Goal: Task Accomplishment & Management: Complete application form

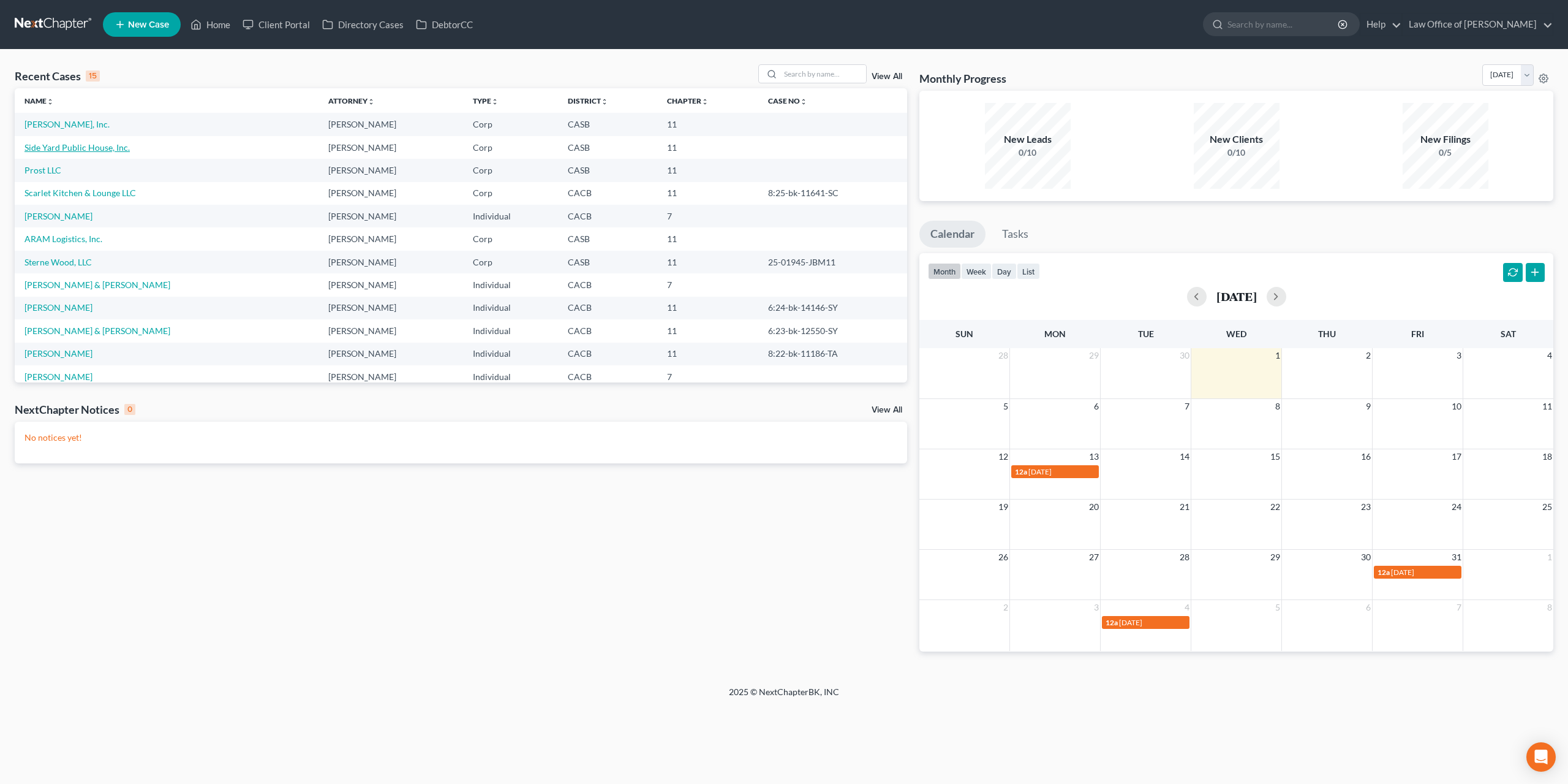
click at [66, 145] on link "Side Yard Public House, Inc." at bounding box center [77, 147] width 106 height 10
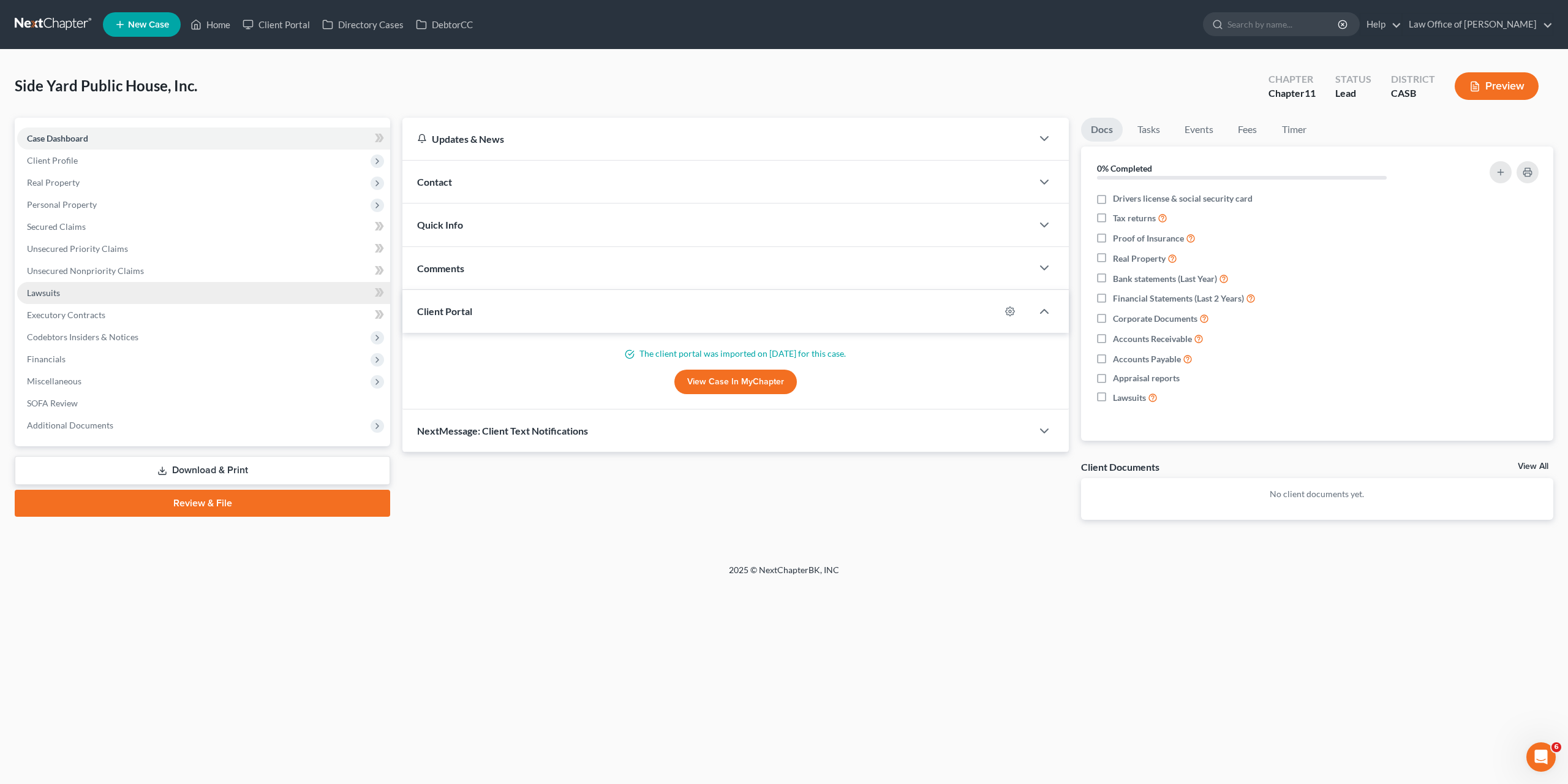
click at [46, 299] on link "Lawsuits" at bounding box center [204, 292] width 373 height 22
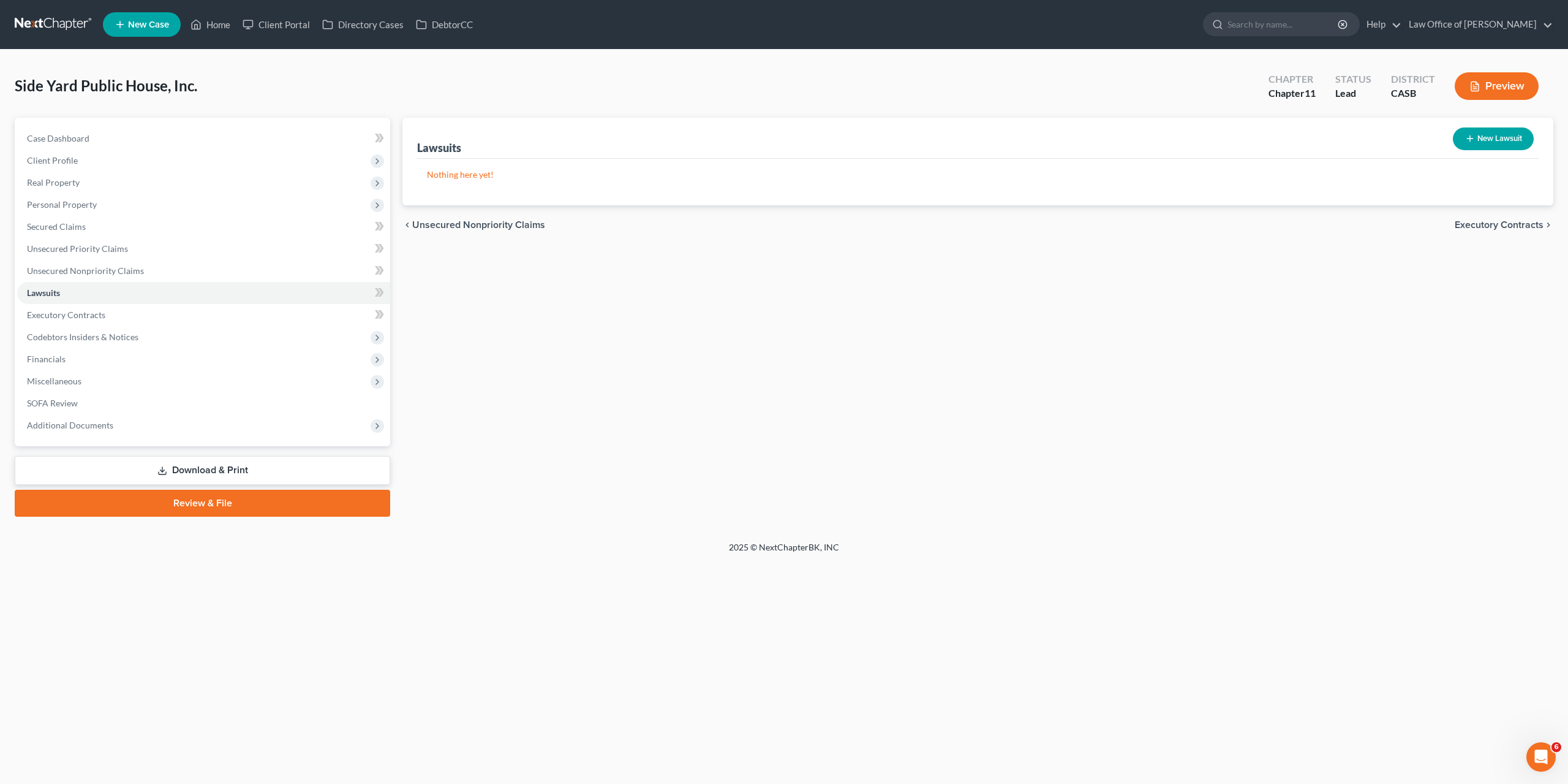
click at [1471, 146] on button "New Lawsuit" at bounding box center [1494, 139] width 81 height 23
select select "0"
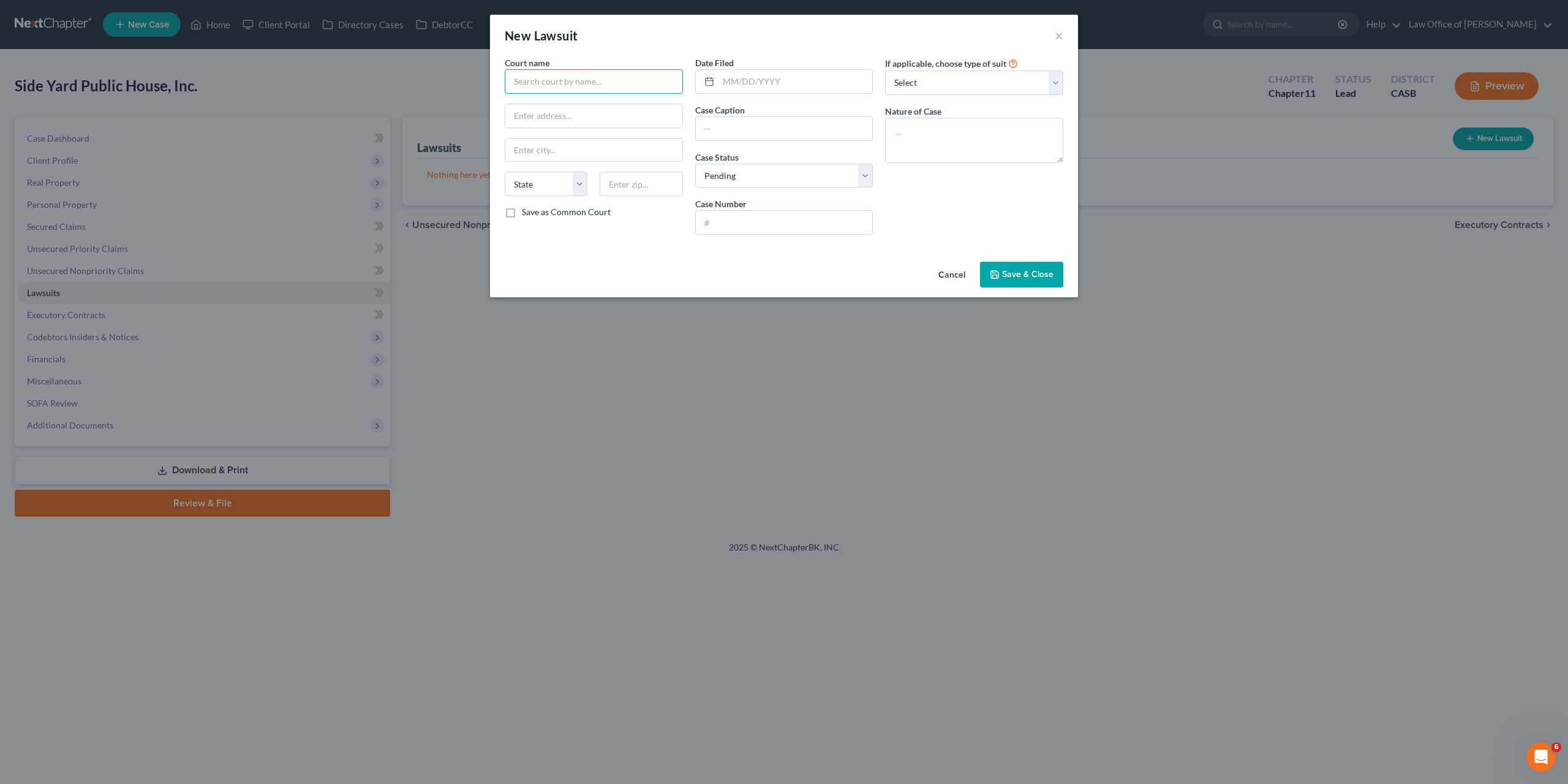
click at [528, 91] on input "text" at bounding box center [593, 81] width 178 height 25
click at [597, 113] on input "text" at bounding box center [594, 115] width 177 height 24
click at [727, 122] on input "text" at bounding box center [784, 128] width 177 height 24
type input "Suncoast Funding Group v. Side Yard Public House, Inc."
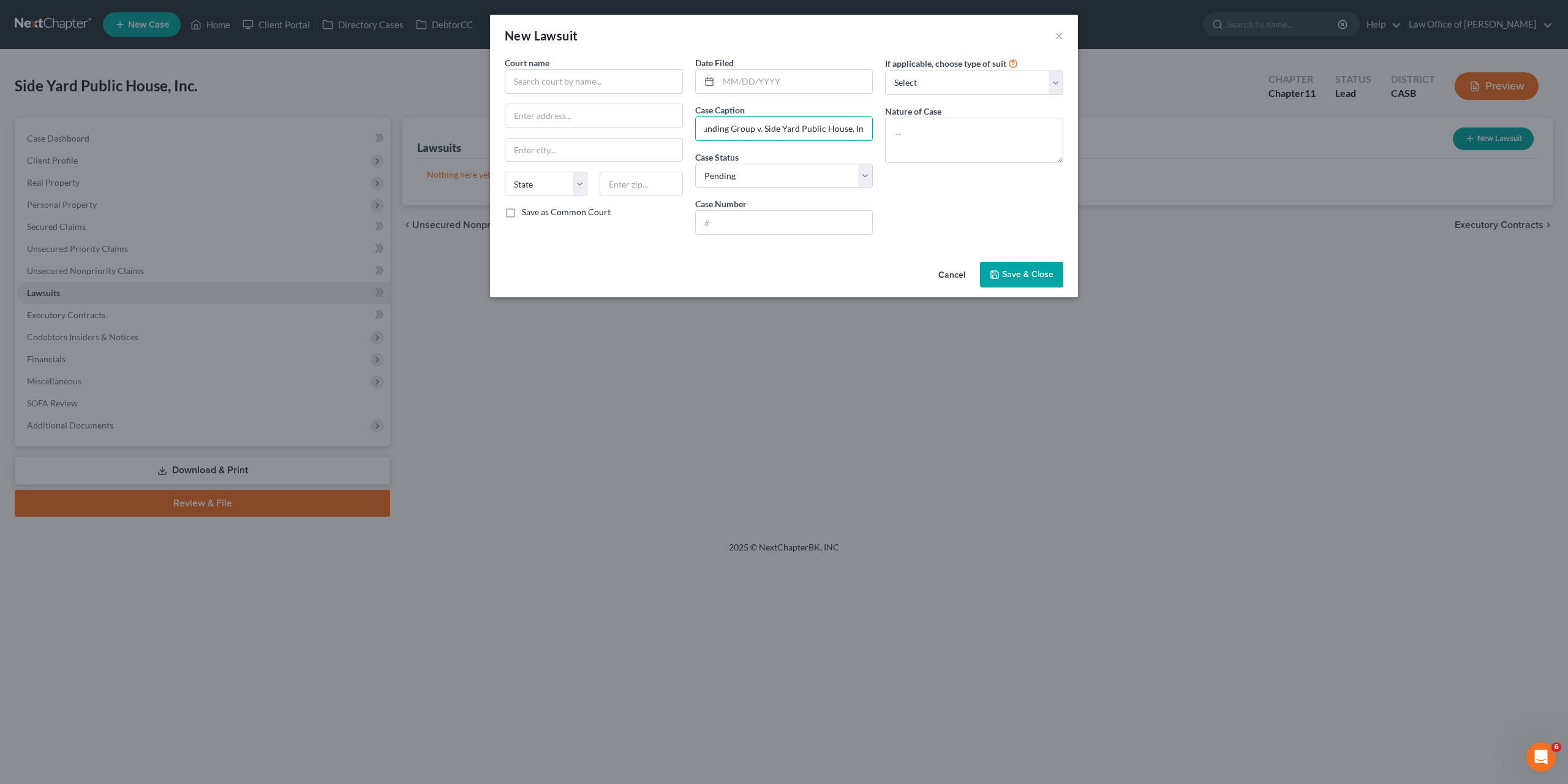
click at [1008, 273] on span "Save & Close" at bounding box center [1028, 274] width 52 height 10
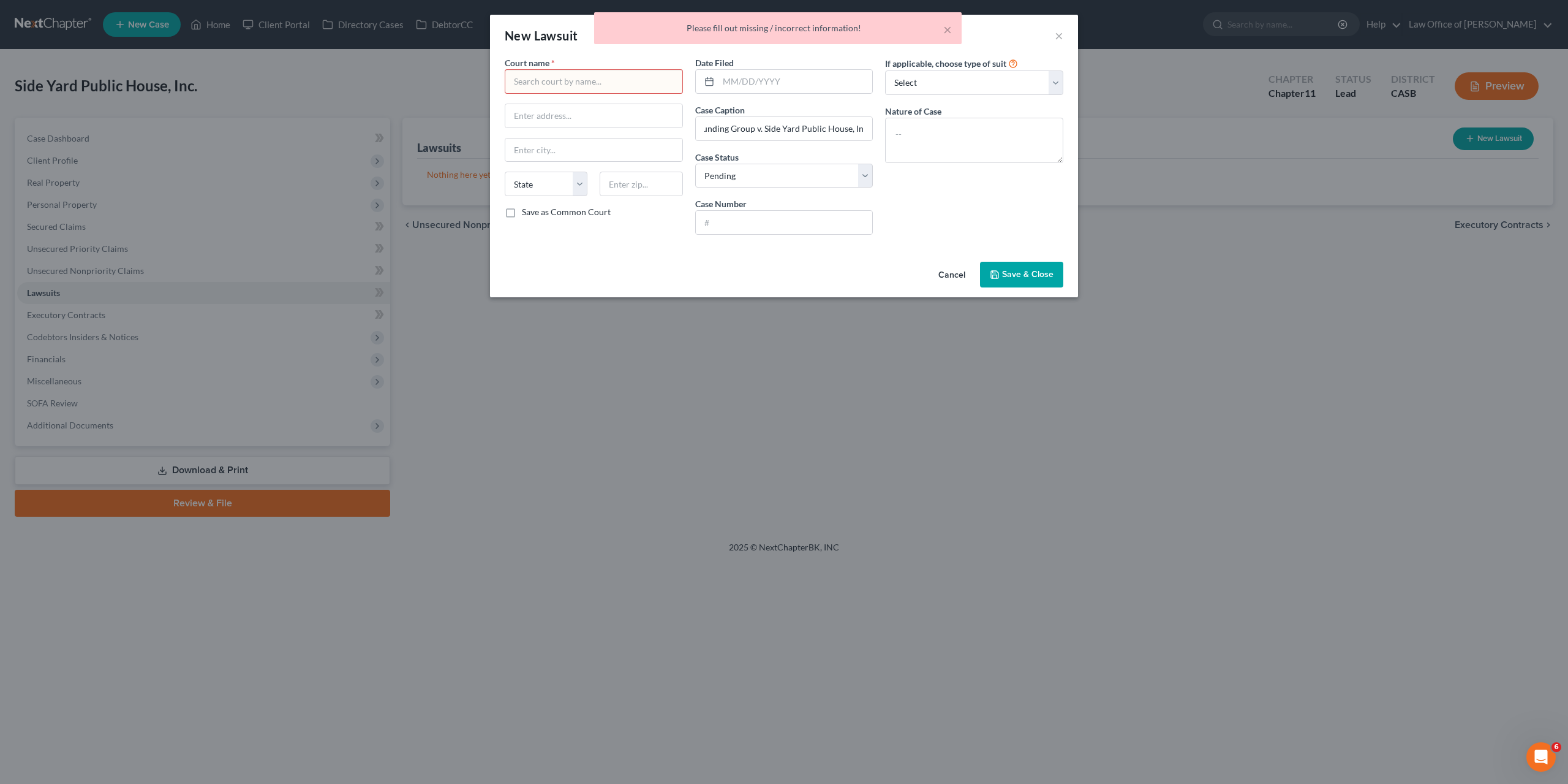
click at [646, 86] on input "text" at bounding box center [593, 81] width 178 height 25
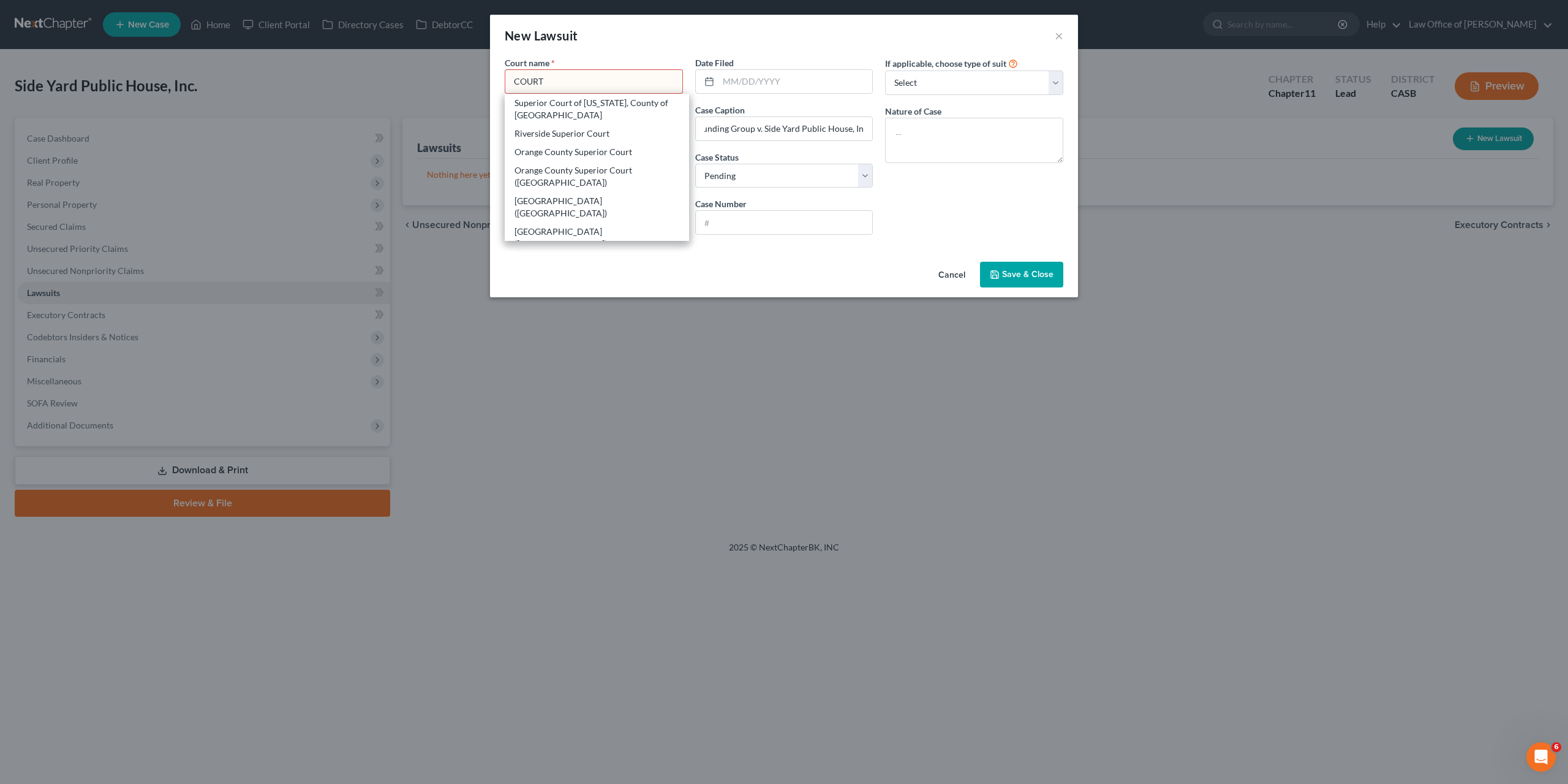
type input "COURT"
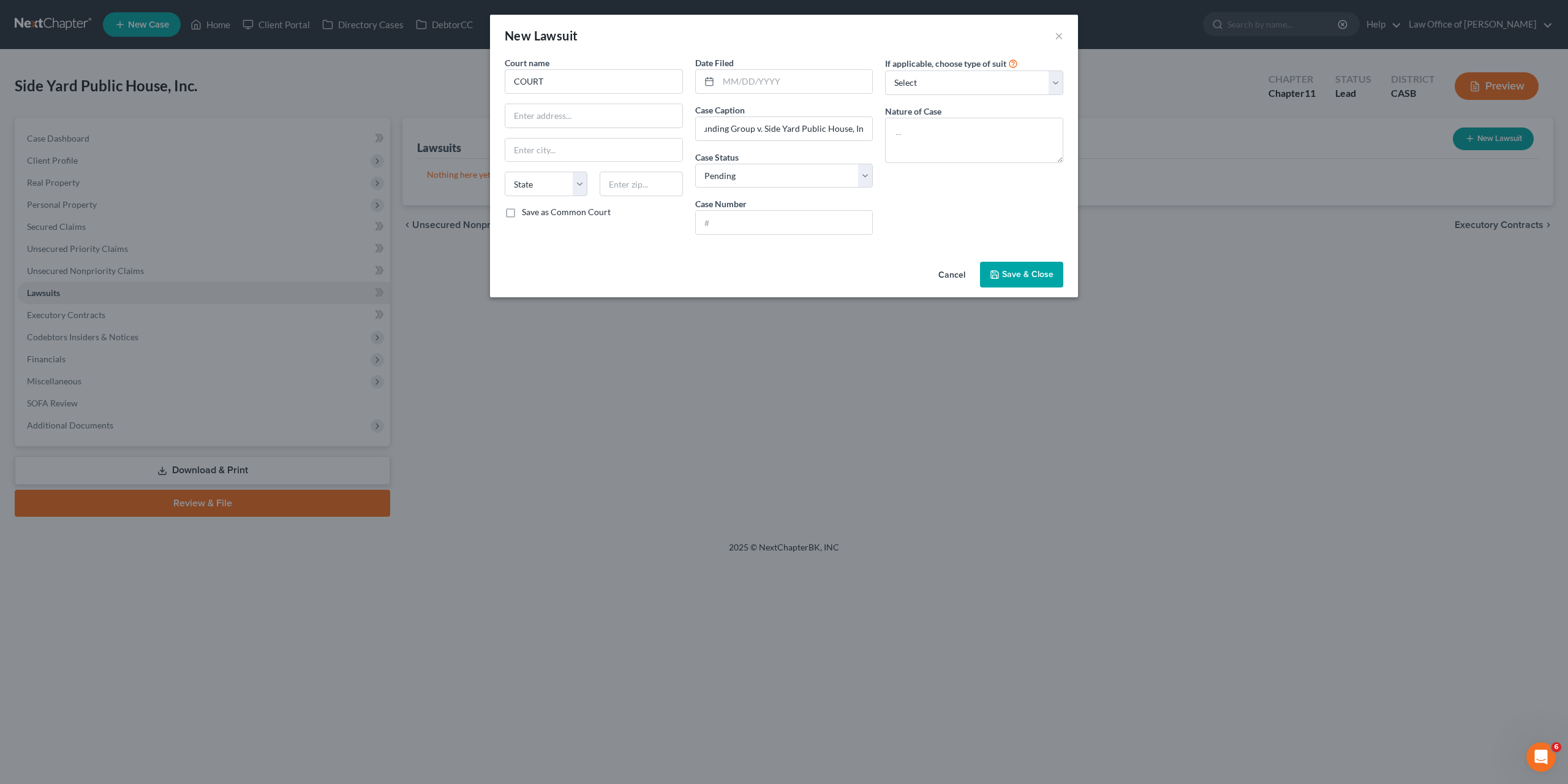
click at [1026, 272] on span "Save & Close" at bounding box center [1028, 274] width 52 height 10
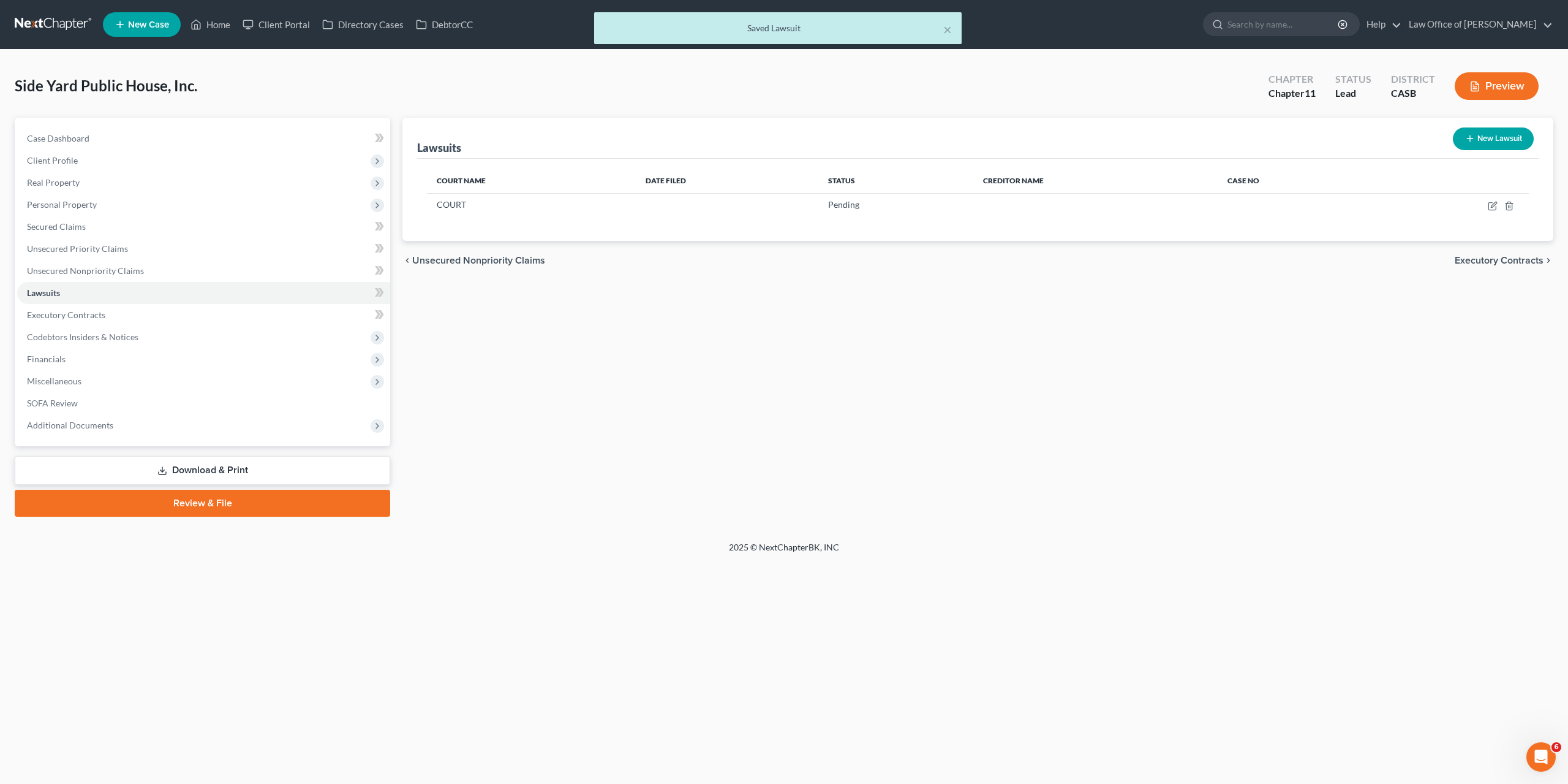
click at [972, 271] on div "chevron_left Unsecured Nonpriority Claims Executory Contracts chevron_right" at bounding box center [978, 260] width 1151 height 40
click at [1489, 206] on icon "button" at bounding box center [1493, 207] width 8 height 8
select select "0"
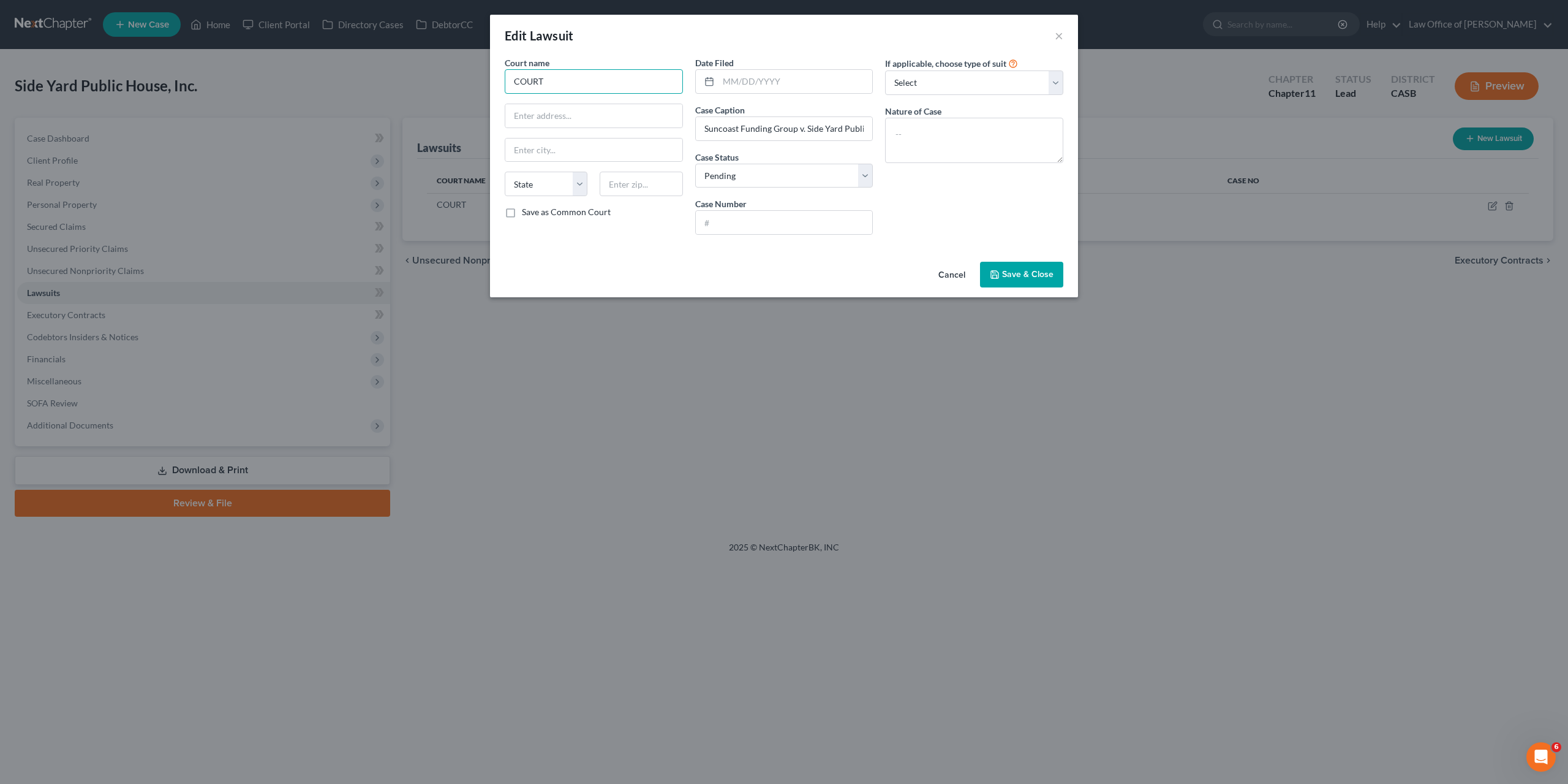
click at [533, 89] on input "COURT" at bounding box center [593, 81] width 178 height 25
type input "EDIT"
click at [1008, 272] on span "Save & Close" at bounding box center [1028, 274] width 52 height 10
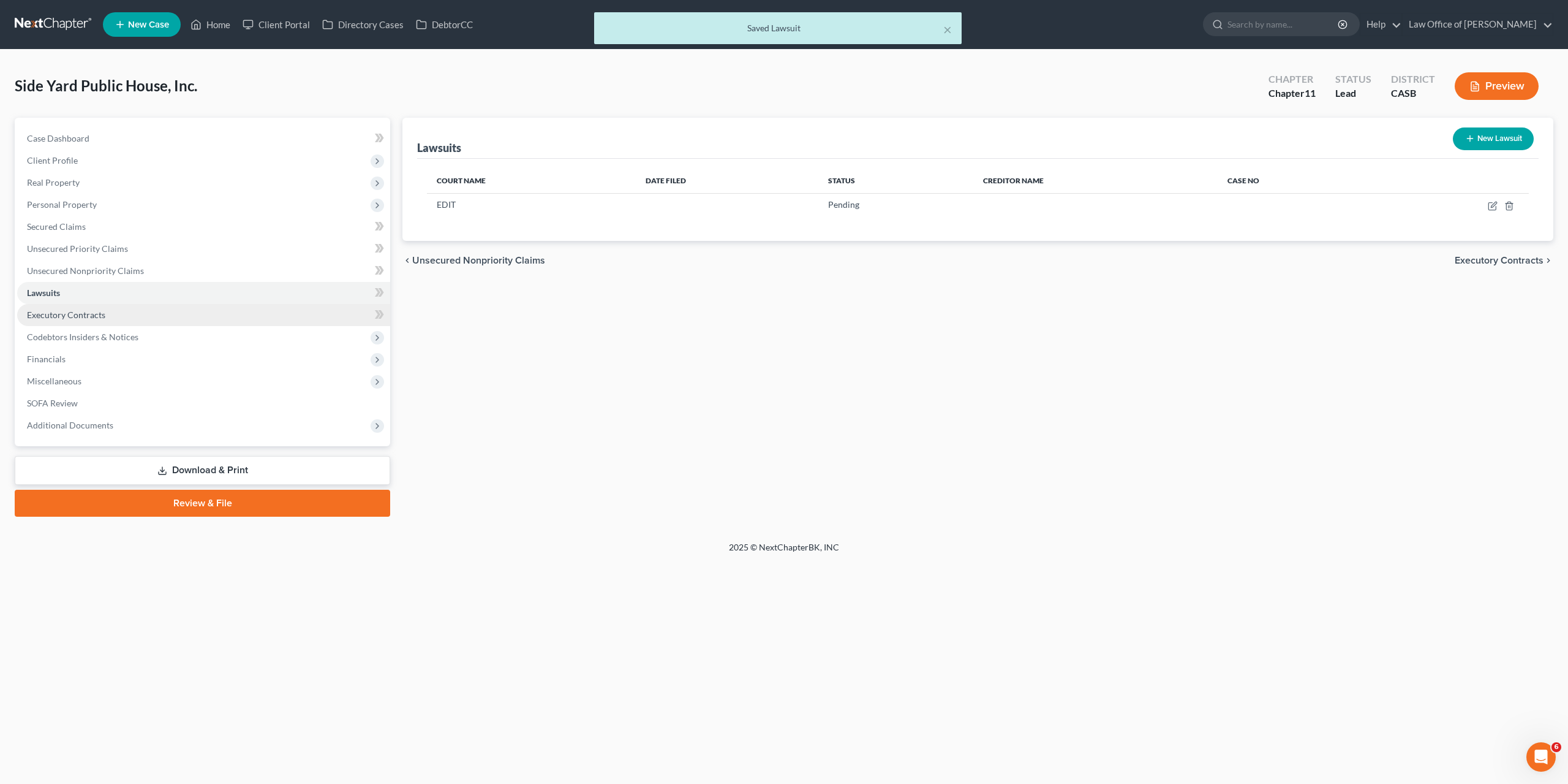
click at [88, 316] on span "Executory Contracts" at bounding box center [66, 314] width 78 height 10
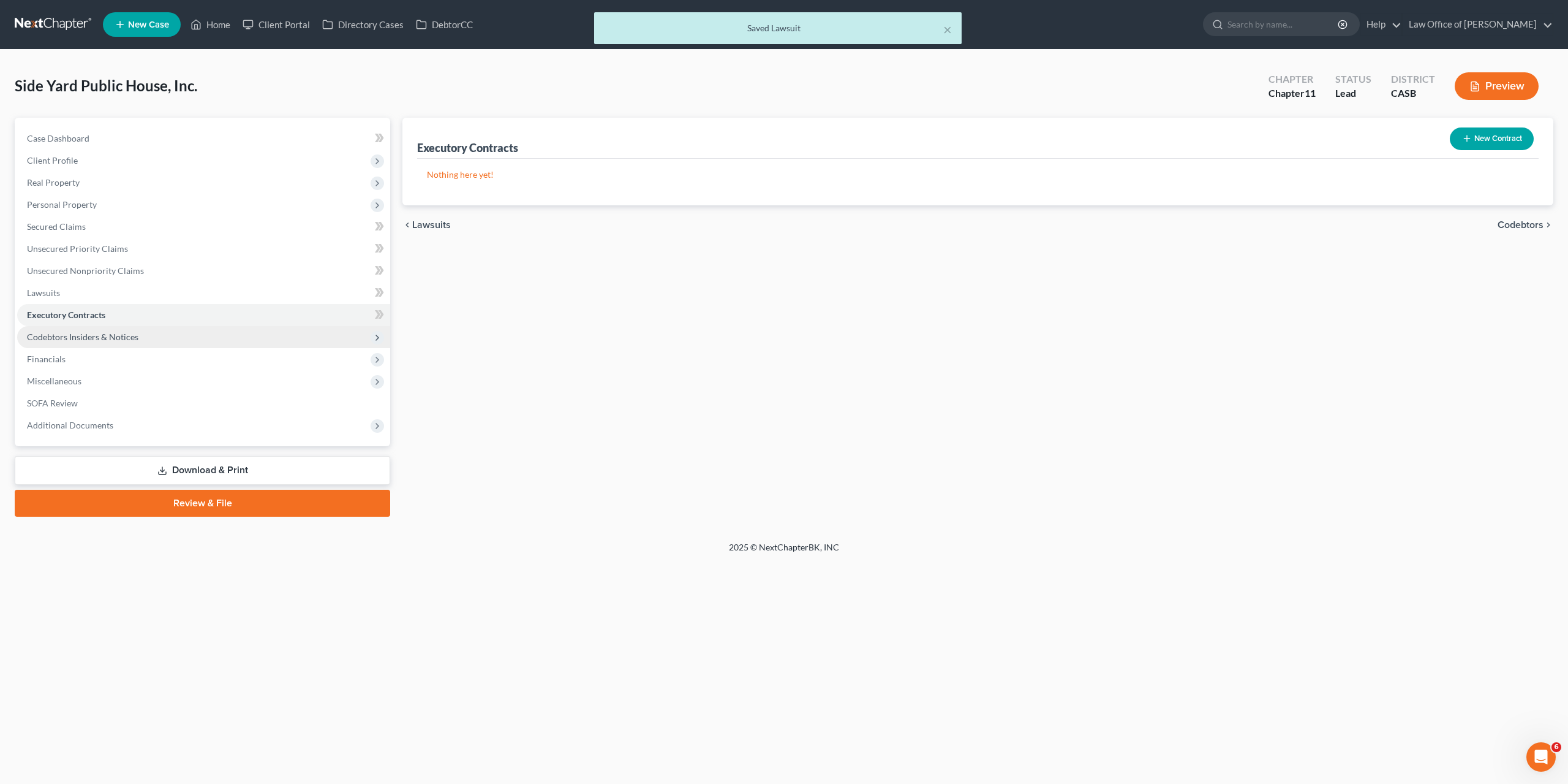
click at [93, 333] on span "Codebtors Insiders & Notices" at bounding box center [83, 336] width 111 height 10
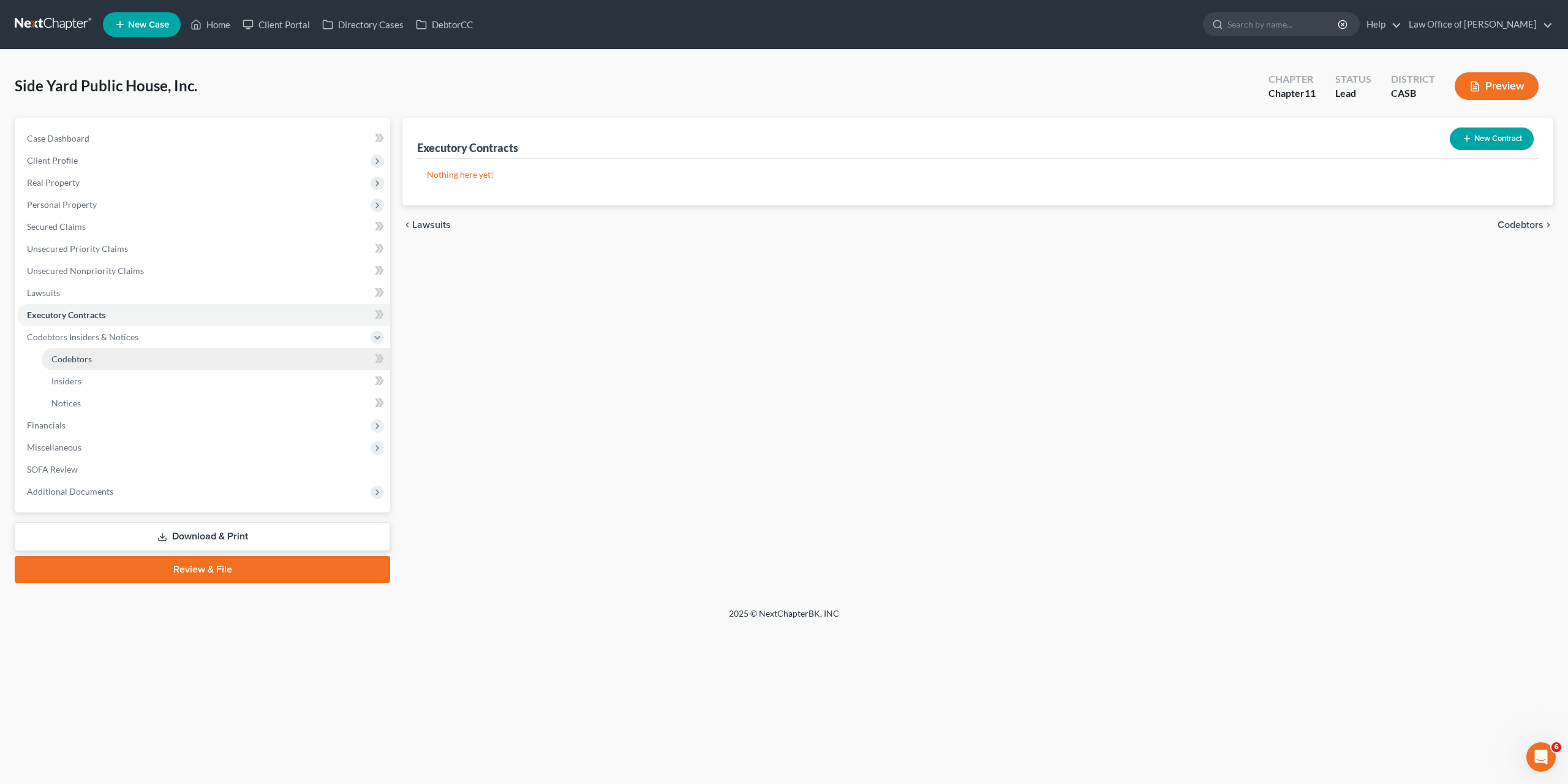
click at [87, 358] on span "Codebtors" at bounding box center [72, 359] width 41 height 10
